Goal: Task Accomplishment & Management: Manage account settings

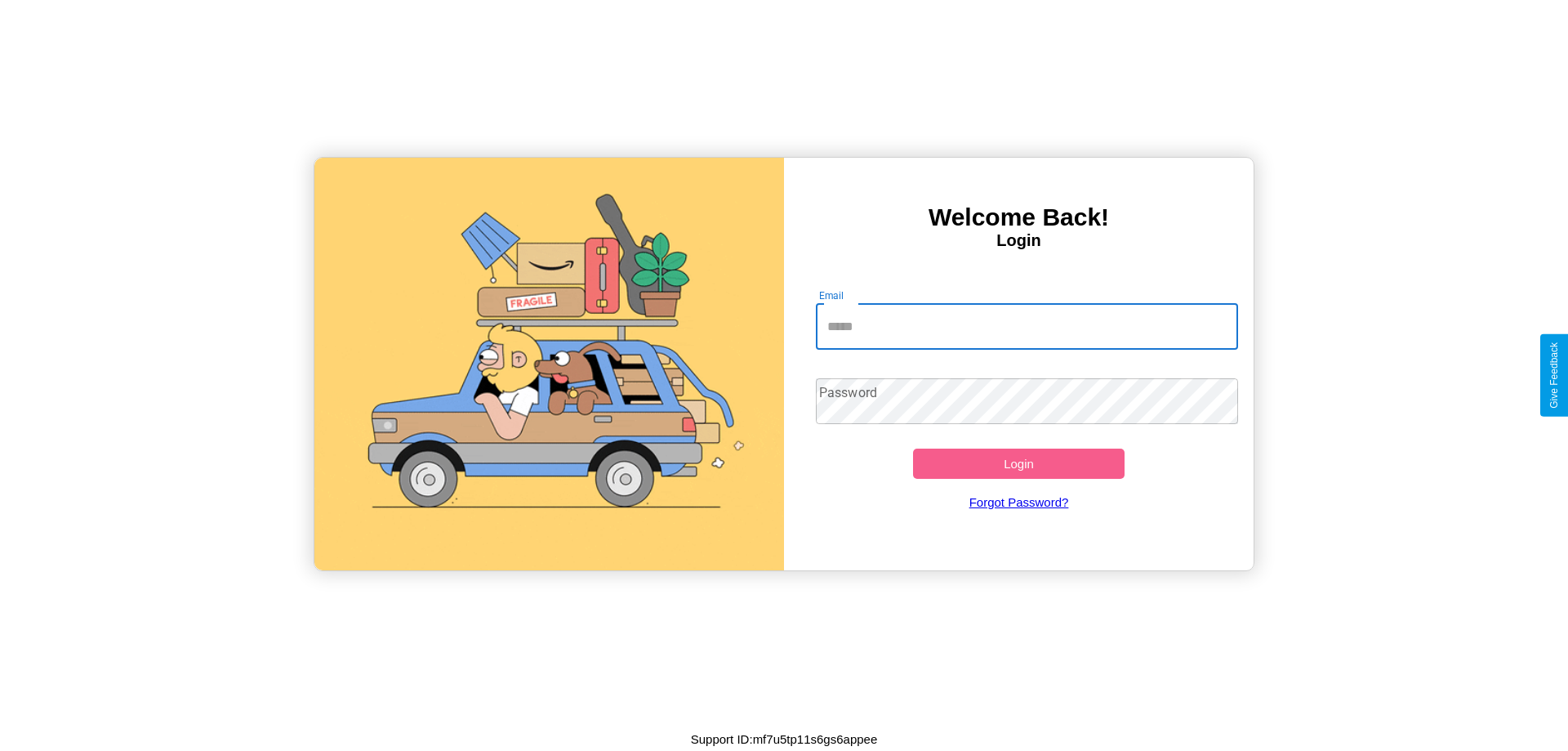
click at [1027, 326] on input "Email" at bounding box center [1027, 326] width 423 height 46
type input "**********"
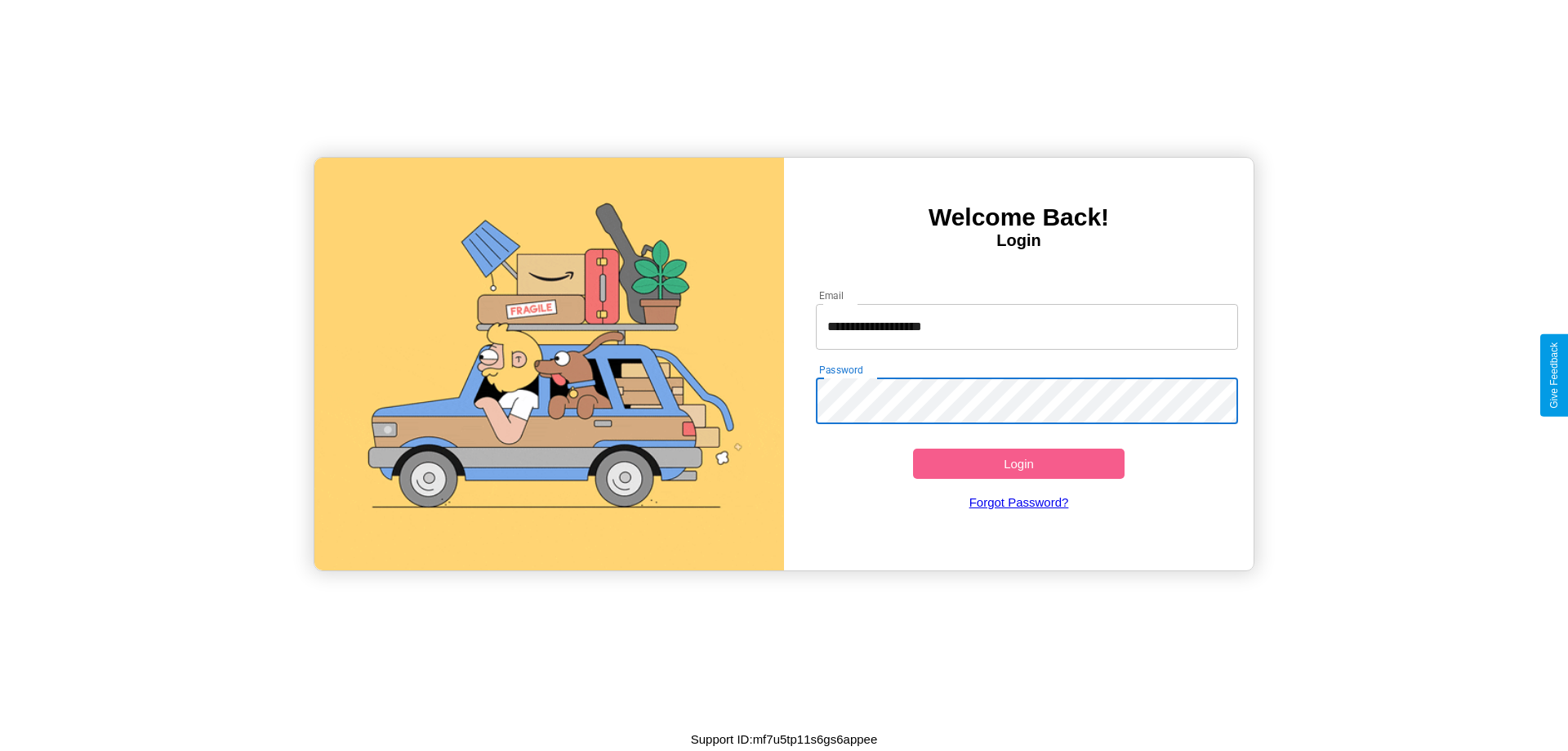
click at [1019, 464] on button "Login" at bounding box center [1019, 463] width 211 height 30
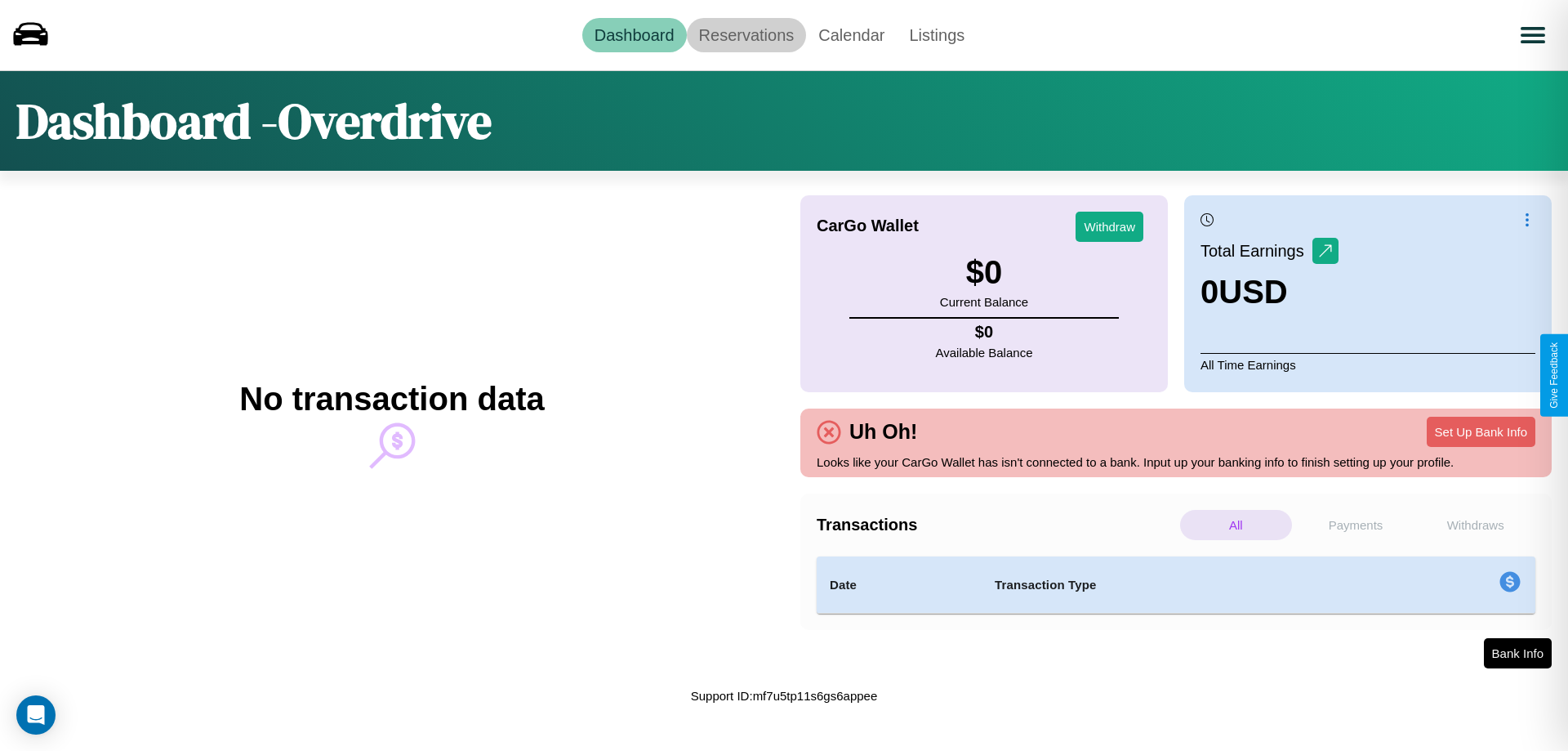
click at [746, 34] on link "Reservations" at bounding box center [746, 34] width 120 height 34
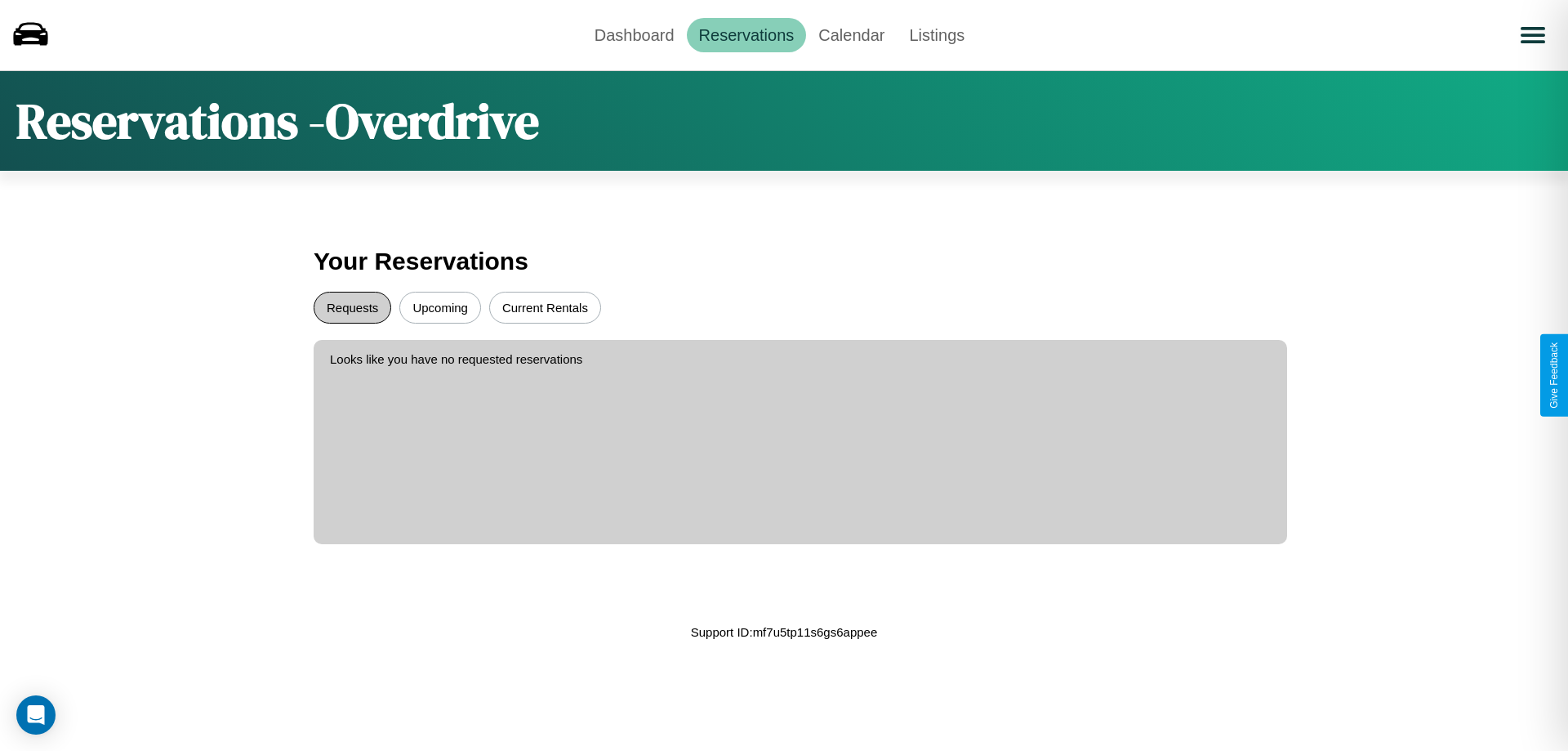
click at [352, 307] on button "Requests" at bounding box center [353, 307] width 78 height 32
click at [544, 307] on button "Current Rentals" at bounding box center [544, 307] width 112 height 32
click at [634, 34] on link "Dashboard" at bounding box center [634, 34] width 104 height 34
